Goal: Ask a question

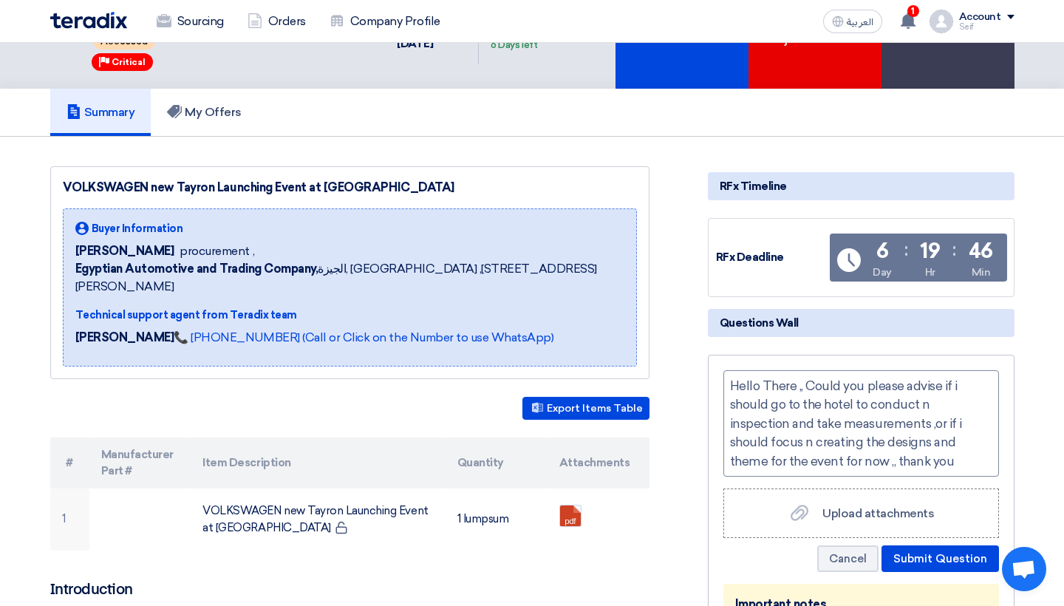
click at [920, 402] on div "Hello There ,, Could you please advise if i should go to the hotel to conduct n…" at bounding box center [861, 423] width 276 height 106
click at [806, 445] on div "Hello There ,, Could you please advise if i should go to the hotel to conduct a…" at bounding box center [861, 423] width 276 height 106
click at [905, 552] on button "Submit Question" at bounding box center [939, 558] width 117 height 27
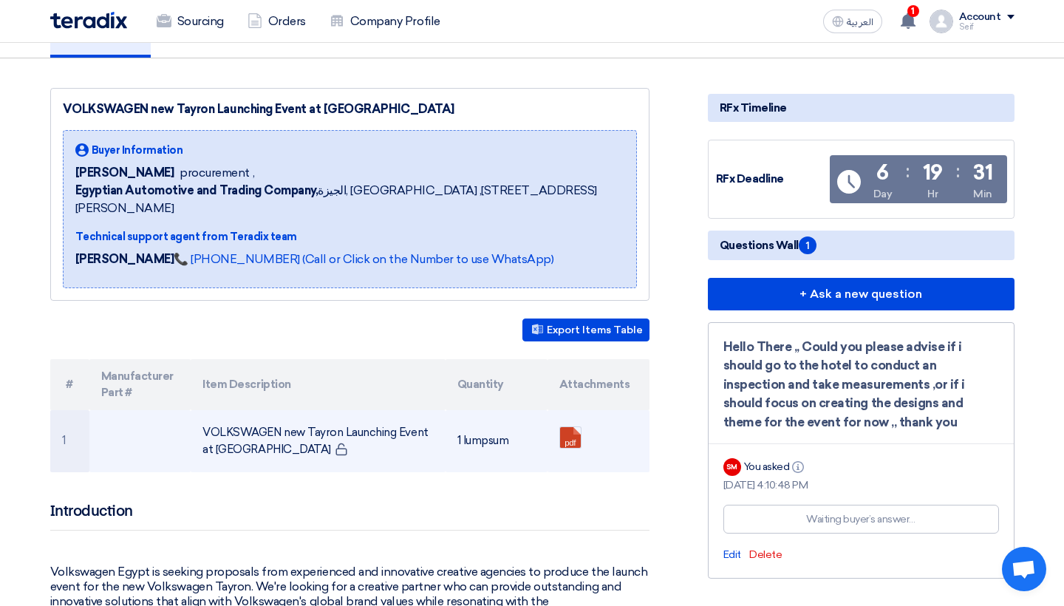
scroll to position [132, 0]
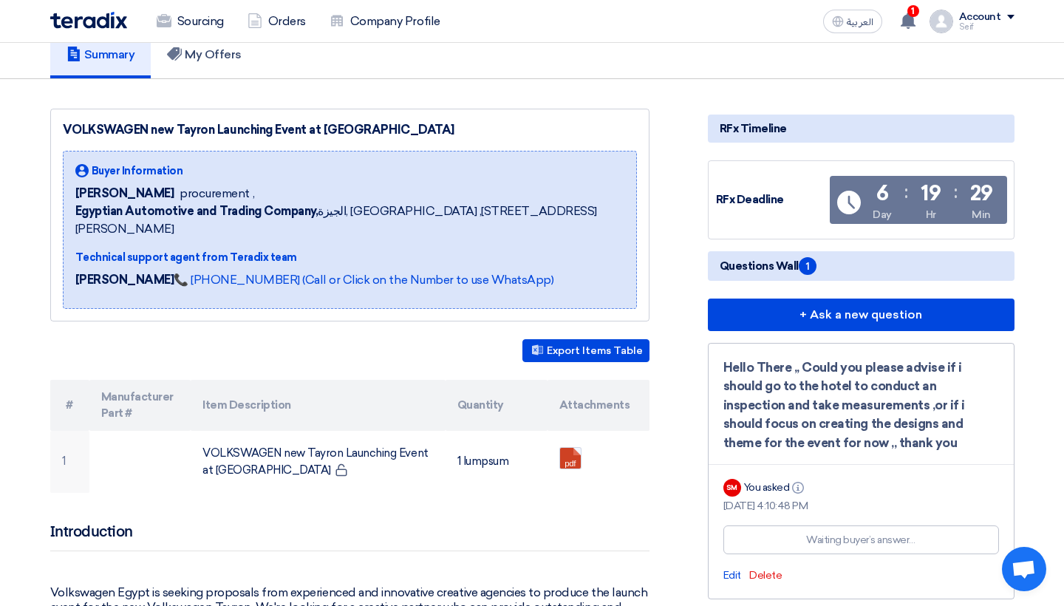
click at [749, 270] on span "Questions Wall 1" at bounding box center [768, 266] width 97 height 18
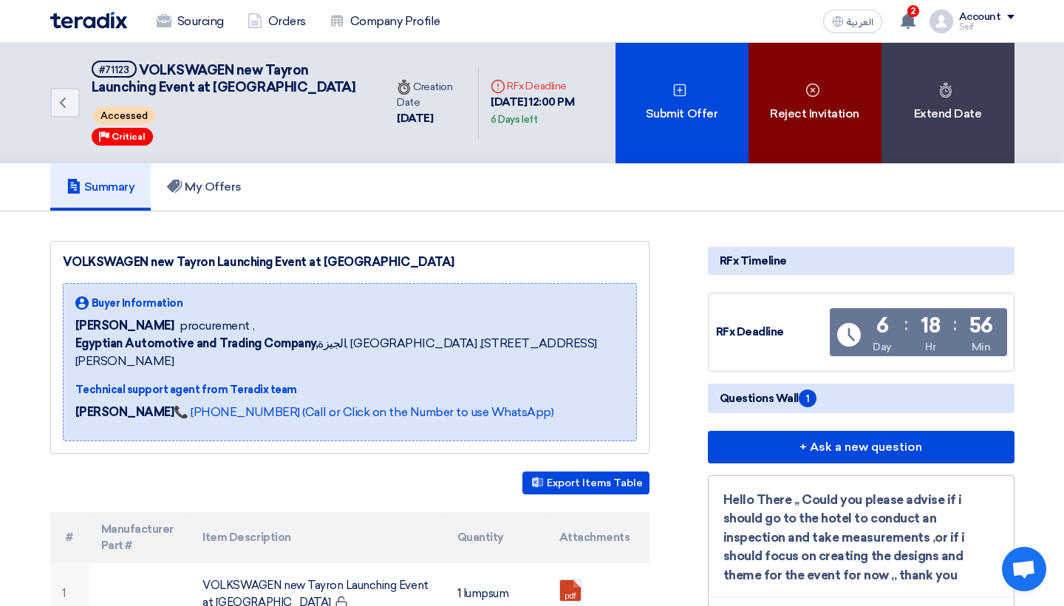
scroll to position [0, 0]
